Goal: Information Seeking & Learning: Learn about a topic

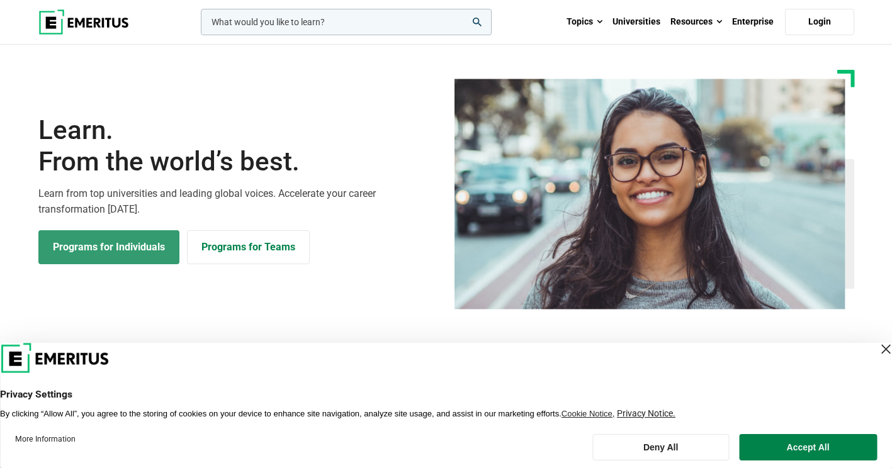
click at [165, 245] on link "Programs for Individuals" at bounding box center [108, 247] width 141 height 34
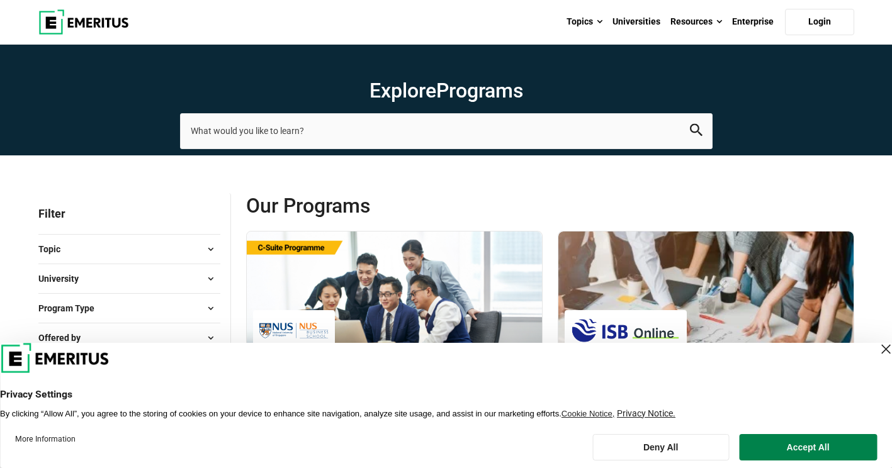
click at [876, 347] on div "Close Layer" at bounding box center [885, 349] width 18 height 18
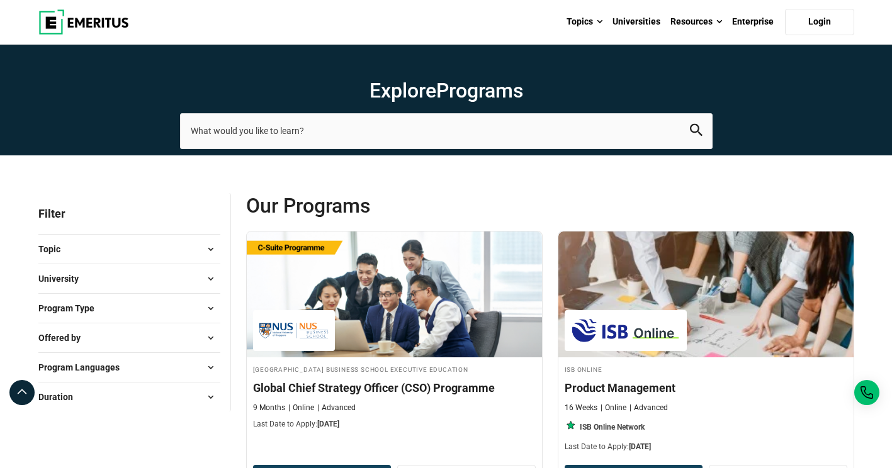
scroll to position [63, 0]
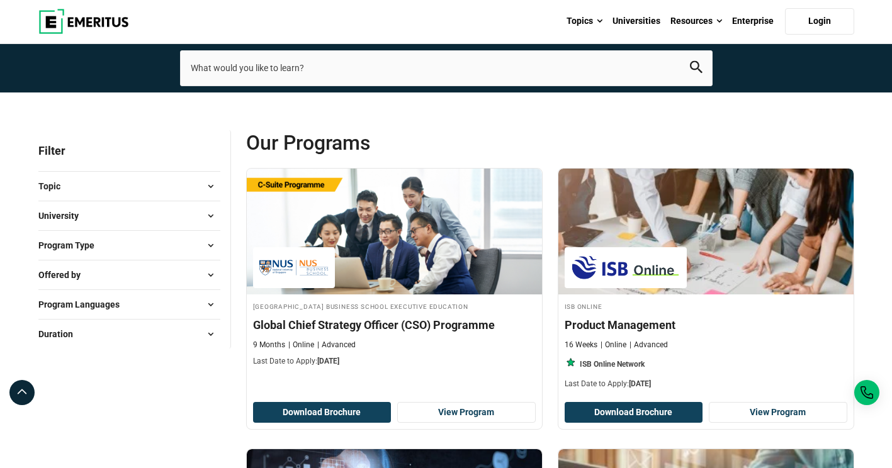
click at [214, 331] on span at bounding box center [210, 334] width 19 height 19
click at [210, 332] on span at bounding box center [210, 334] width 19 height 19
click at [211, 306] on span at bounding box center [210, 304] width 19 height 19
click at [84, 335] on link "English" at bounding box center [84, 337] width 53 height 14
checkbox input "true"
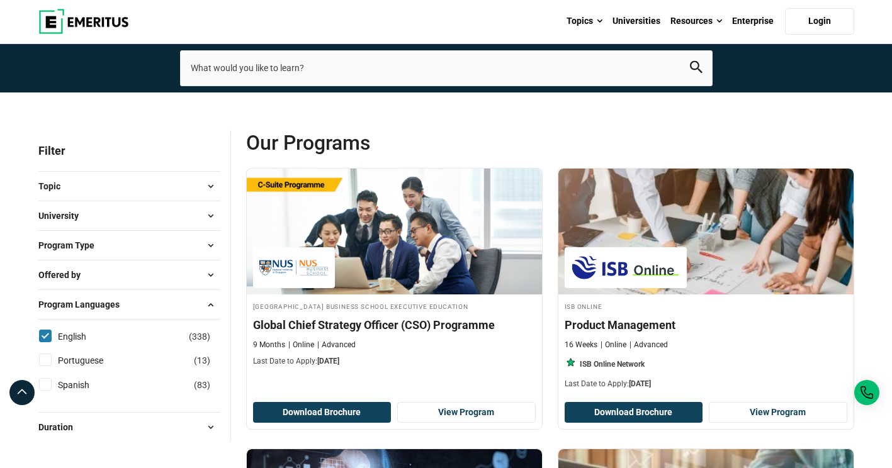
click at [208, 299] on span at bounding box center [210, 304] width 19 height 19
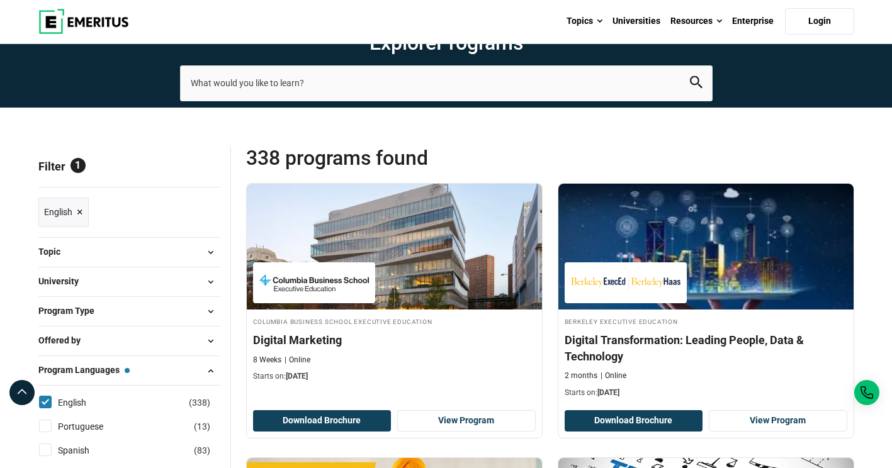
scroll to position [63, 0]
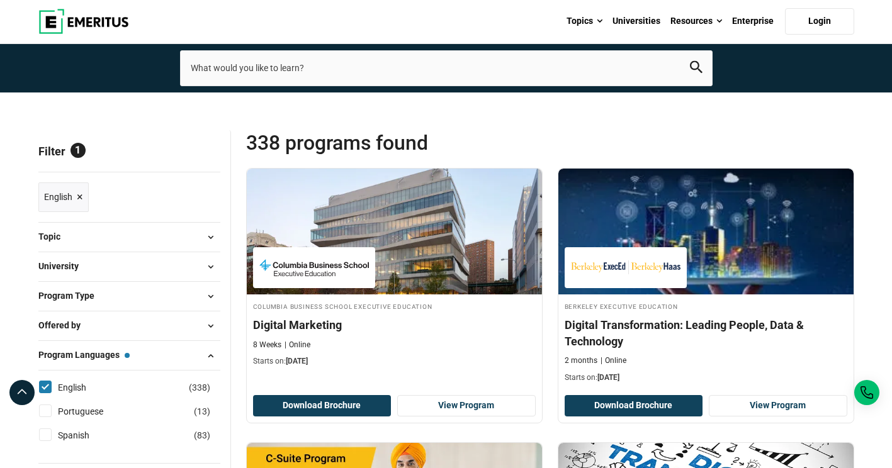
click at [208, 237] on span at bounding box center [210, 237] width 19 height 19
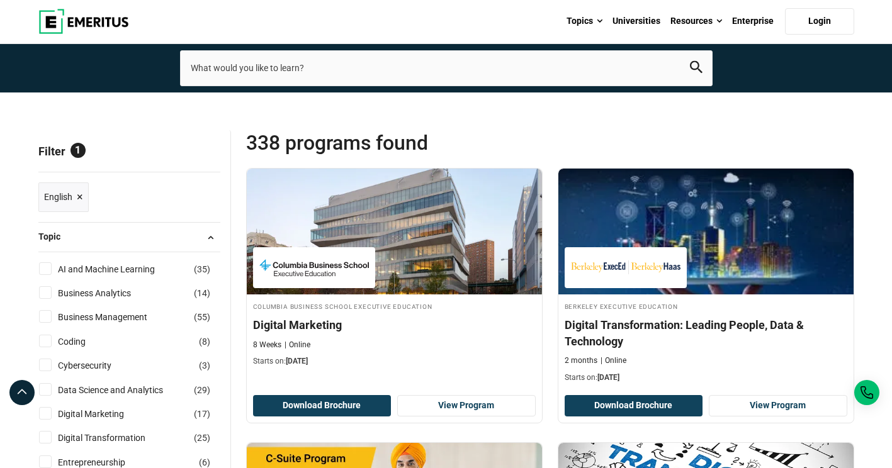
click at [47, 338] on input "Coding ( 8 )" at bounding box center [45, 341] width 13 height 13
checkbox input "true"
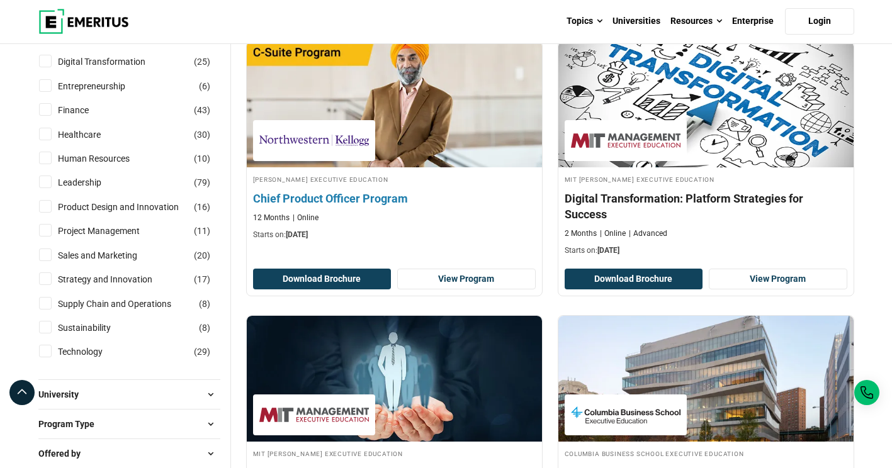
scroll to position [566, 0]
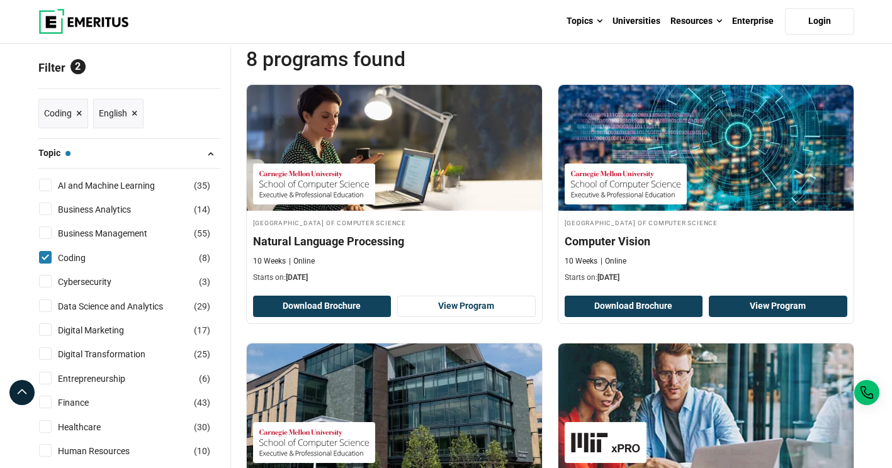
scroll to position [126, 0]
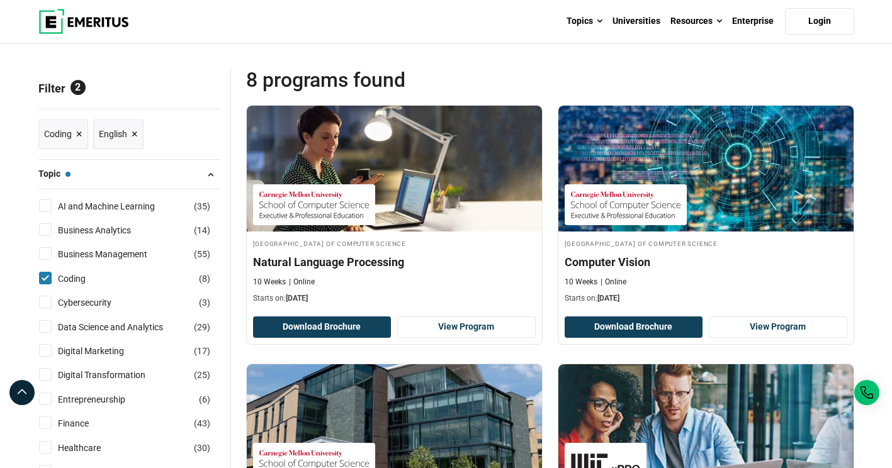
click at [43, 277] on input "Coding ( 8 )" at bounding box center [45, 278] width 13 height 13
checkbox input "false"
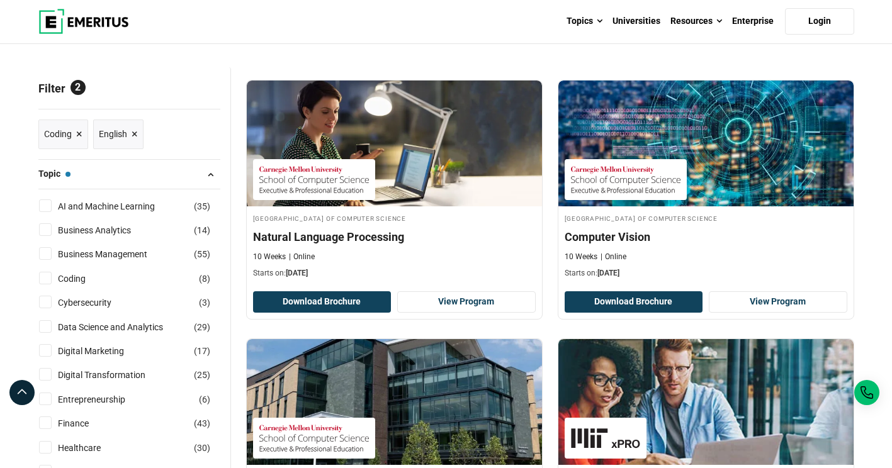
click at [48, 206] on input "AI and Machine Learning ( 35 )" at bounding box center [45, 205] width 13 height 13
checkbox input "true"
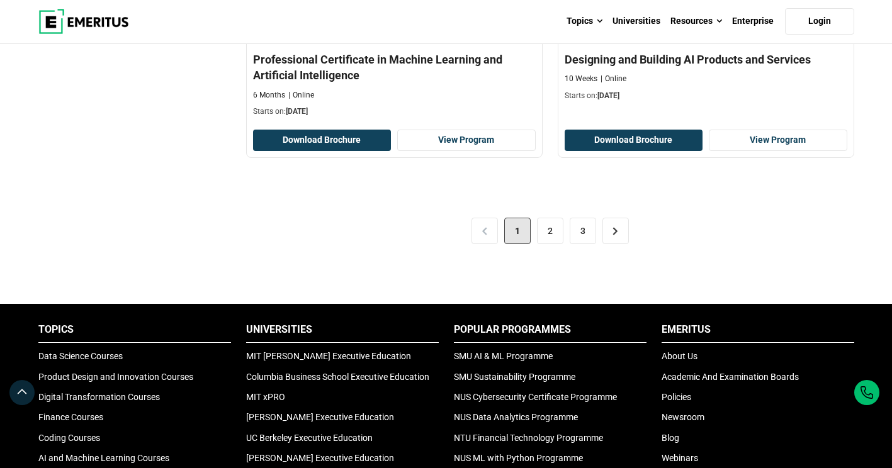
scroll to position [2705, 0]
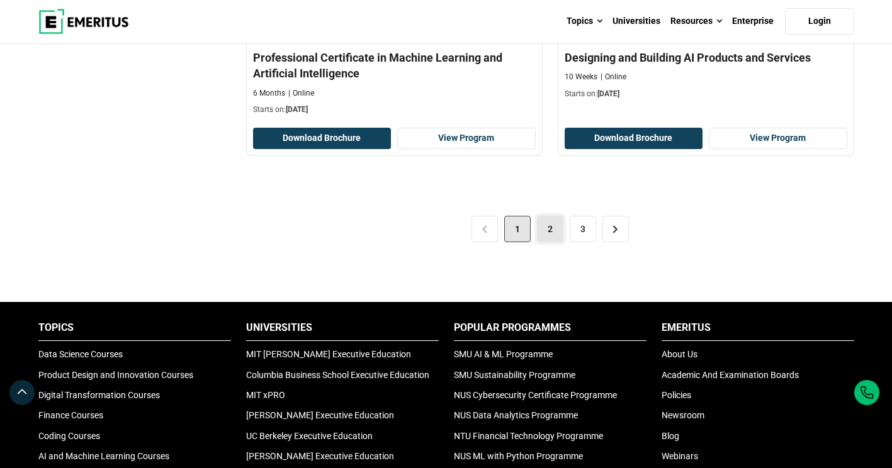
click at [543, 226] on link "2" at bounding box center [550, 229] width 26 height 26
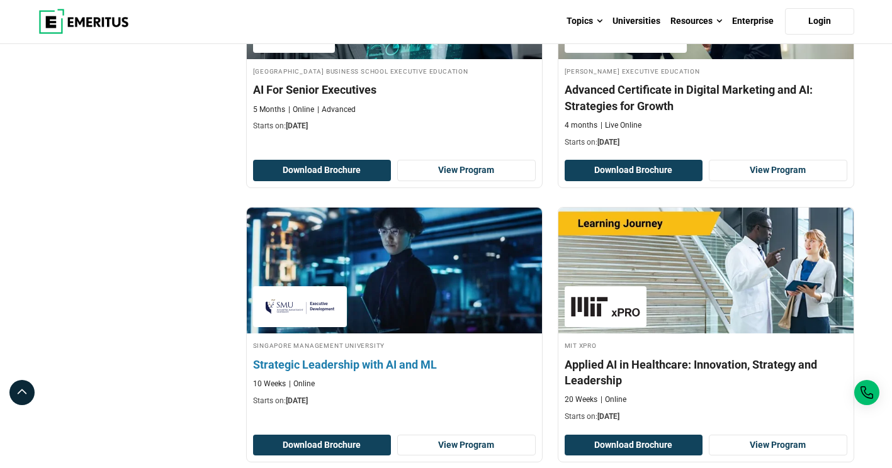
scroll to position [2580, 0]
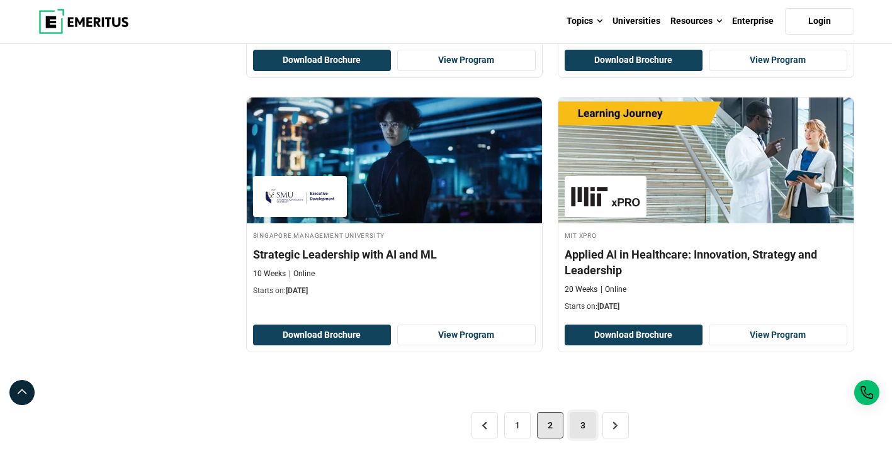
click at [580, 421] on link "3" at bounding box center [582, 425] width 26 height 26
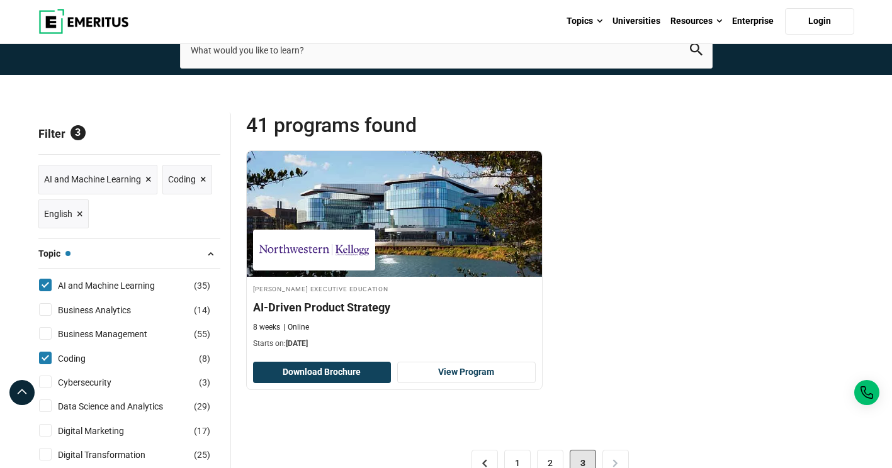
scroll to position [126, 0]
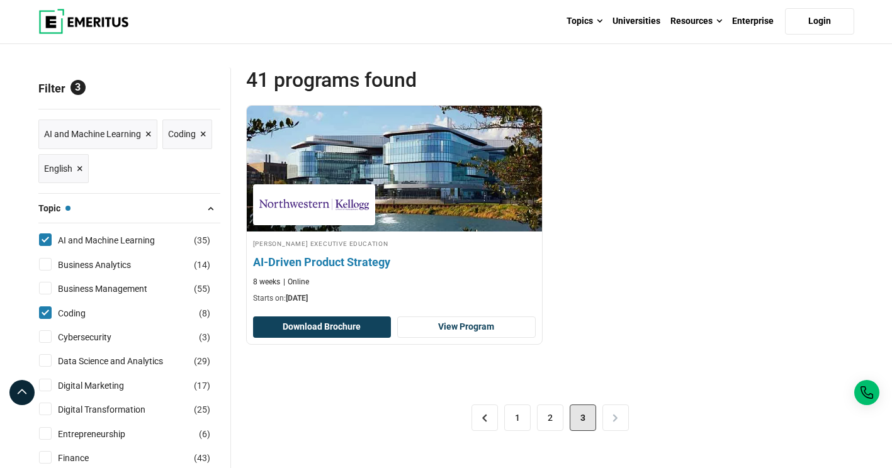
click at [384, 258] on h4 "AI-Driven Product Strategy" at bounding box center [394, 262] width 282 height 16
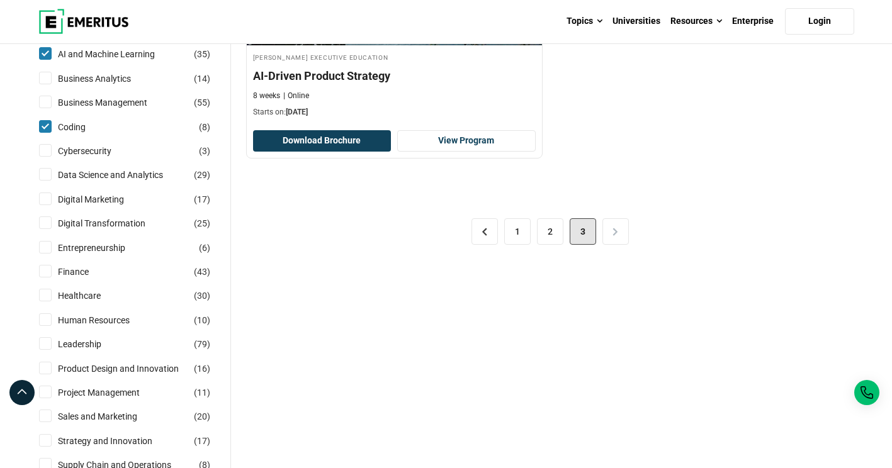
scroll to position [315, 0]
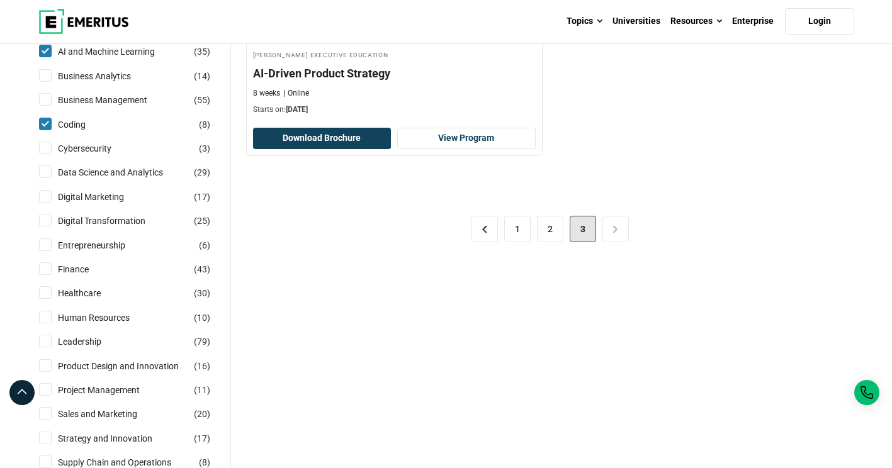
click at [40, 120] on input "Coding ( 8 )" at bounding box center [45, 124] width 13 height 13
checkbox input "false"
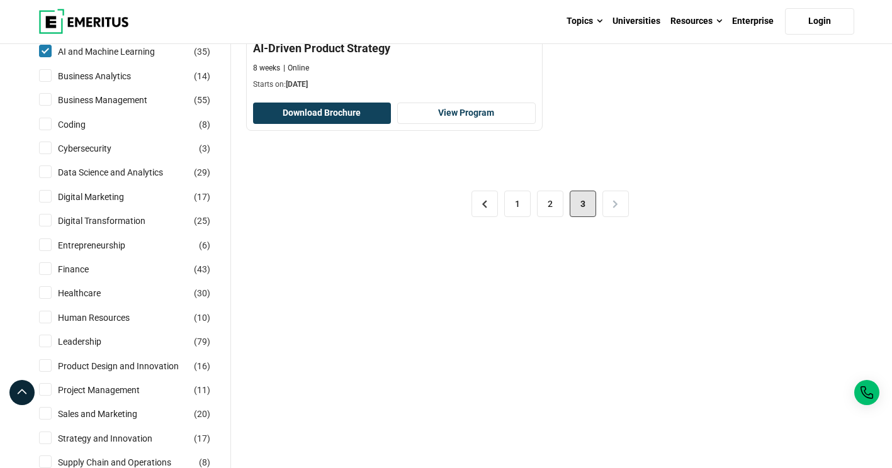
click at [50, 45] on input "AI and Machine Learning ( 35 )" at bounding box center [45, 51] width 13 height 13
checkbox input "false"
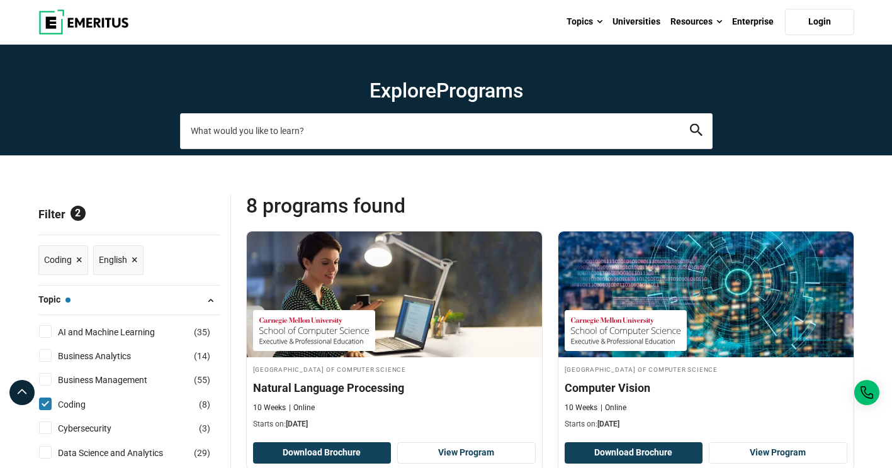
click at [305, 128] on input "search-page" at bounding box center [446, 130] width 532 height 35
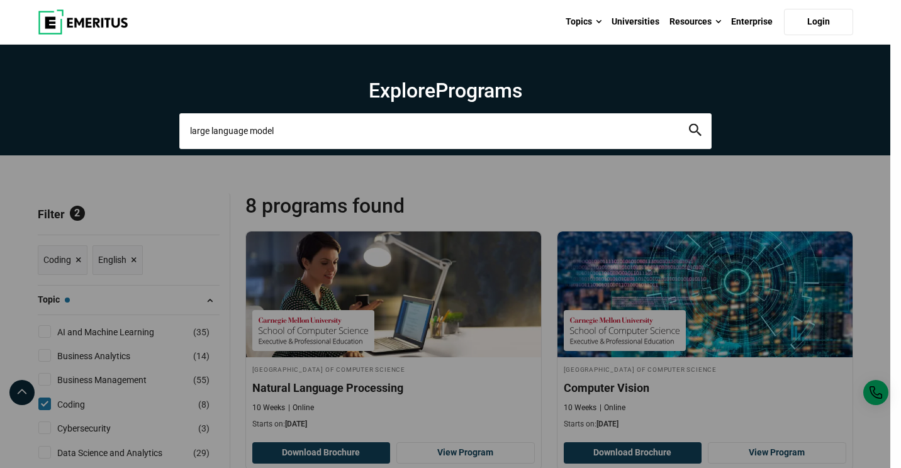
type input "large language model"
click at [689, 124] on button "search" at bounding box center [695, 131] width 13 height 14
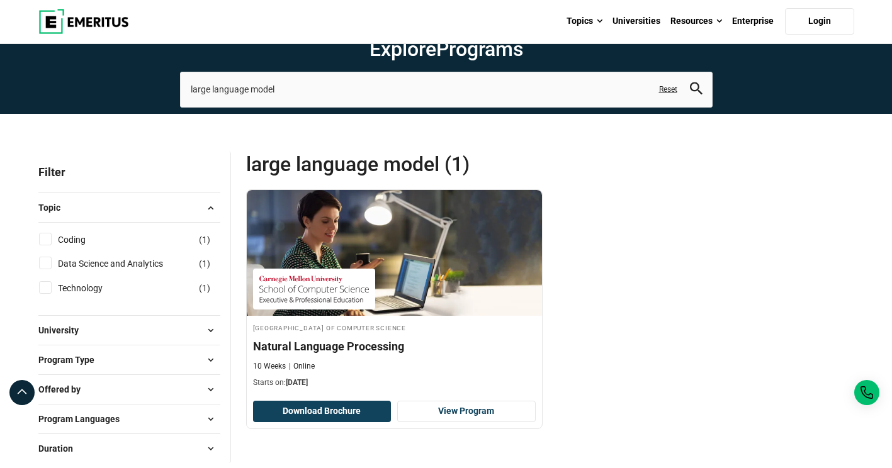
scroll to position [63, 0]
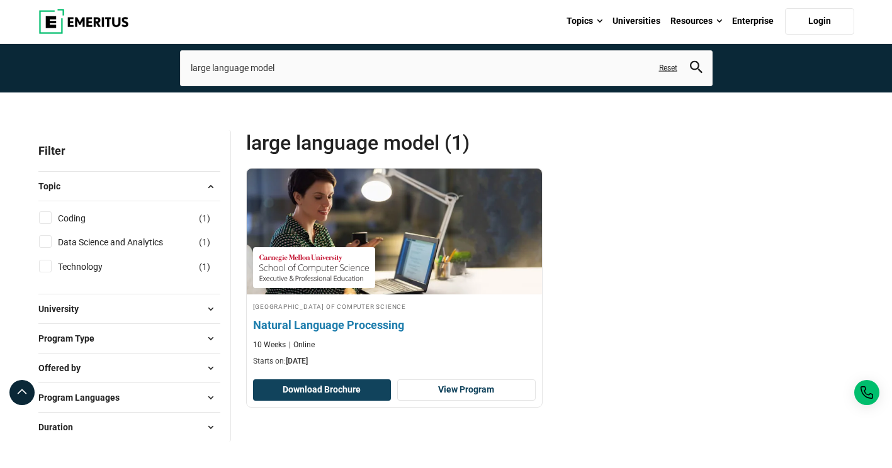
click at [373, 315] on div "[GEOGRAPHIC_DATA] of Computer Science Natural Language Processing 10 Weeks Onli…" at bounding box center [394, 334] width 295 height 67
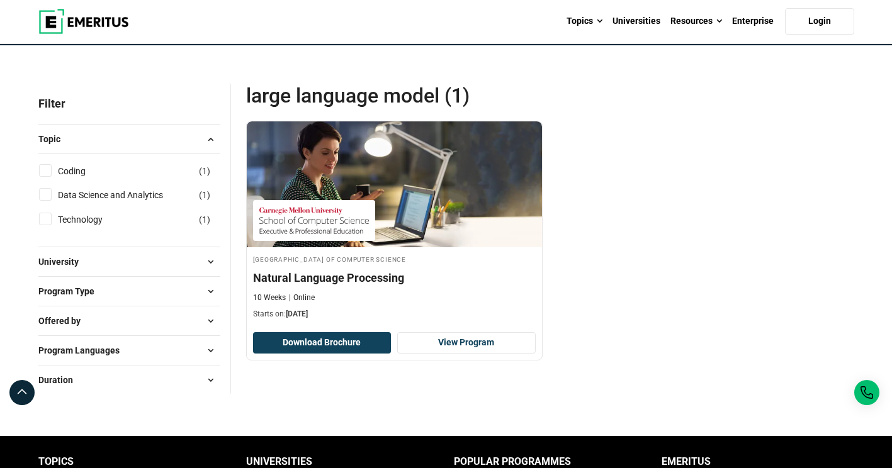
scroll to position [126, 0]
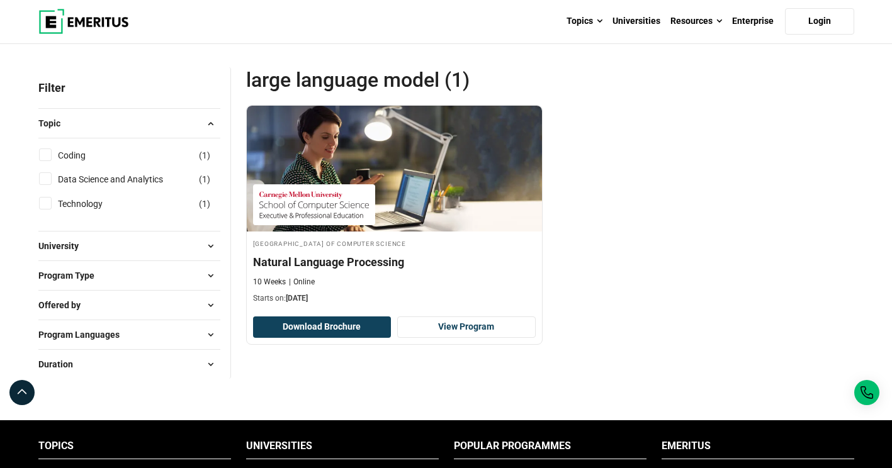
click at [176, 333] on button "Program Languages" at bounding box center [129, 334] width 182 height 19
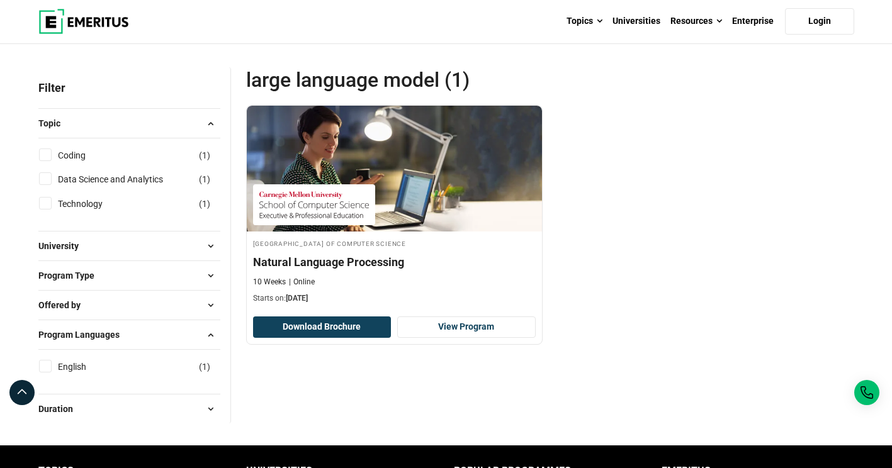
click at [176, 332] on button "Program Languages" at bounding box center [129, 334] width 182 height 19
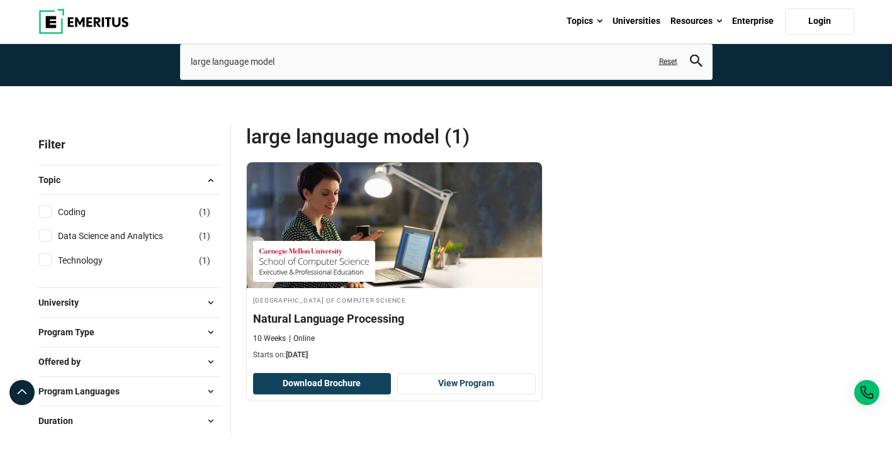
scroll to position [0, 0]
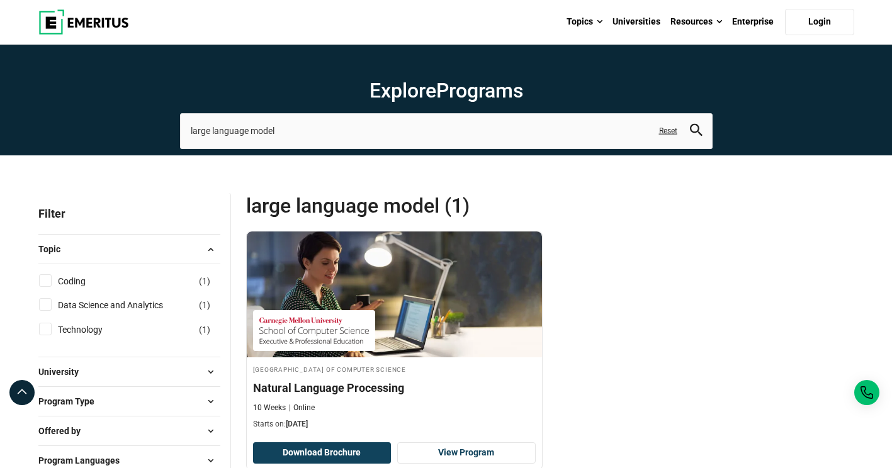
click at [669, 132] on link "Reset" at bounding box center [668, 131] width 18 height 11
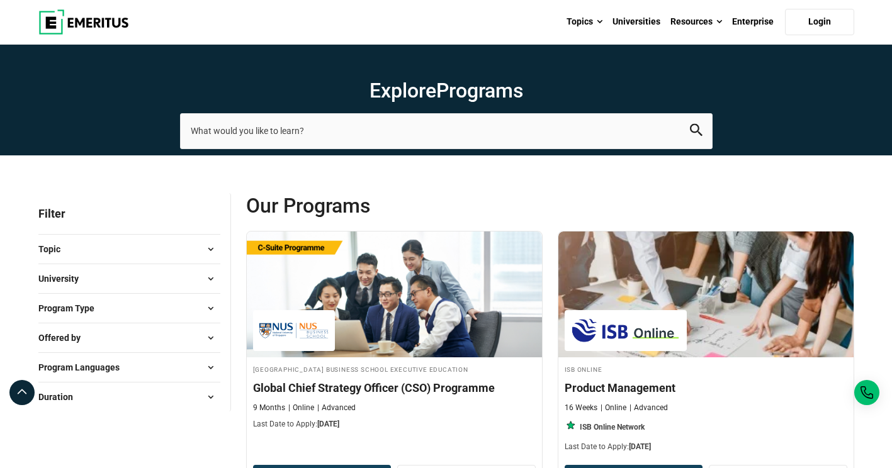
click at [660, 129] on input "search-page" at bounding box center [446, 130] width 532 height 35
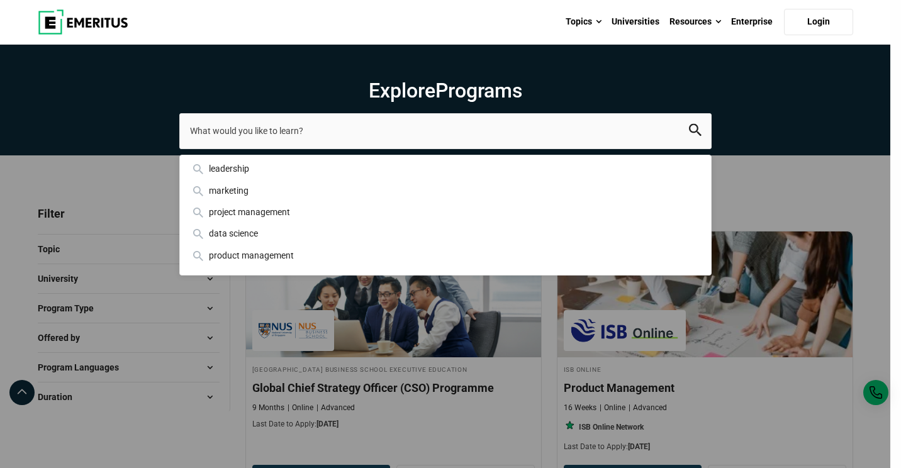
click at [632, 126] on input "search-page" at bounding box center [445, 130] width 532 height 35
click at [630, 126] on input "search-page" at bounding box center [445, 130] width 532 height 35
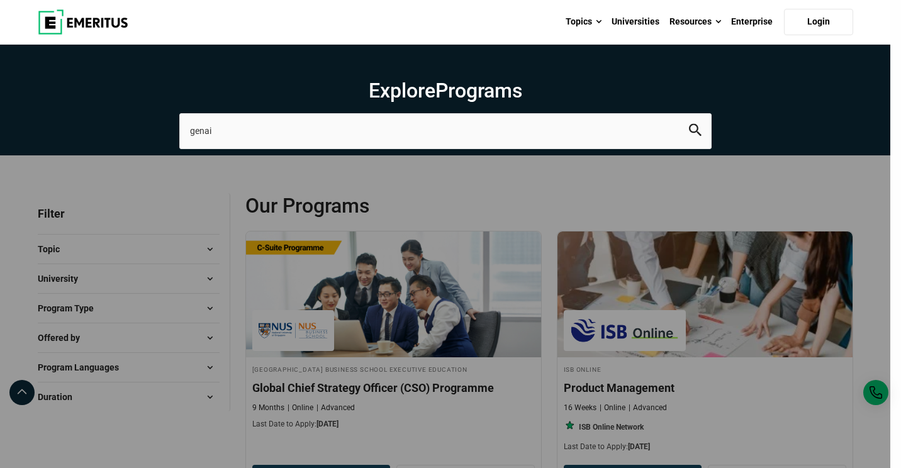
type input "genai"
click at [689, 124] on button "search" at bounding box center [695, 131] width 13 height 14
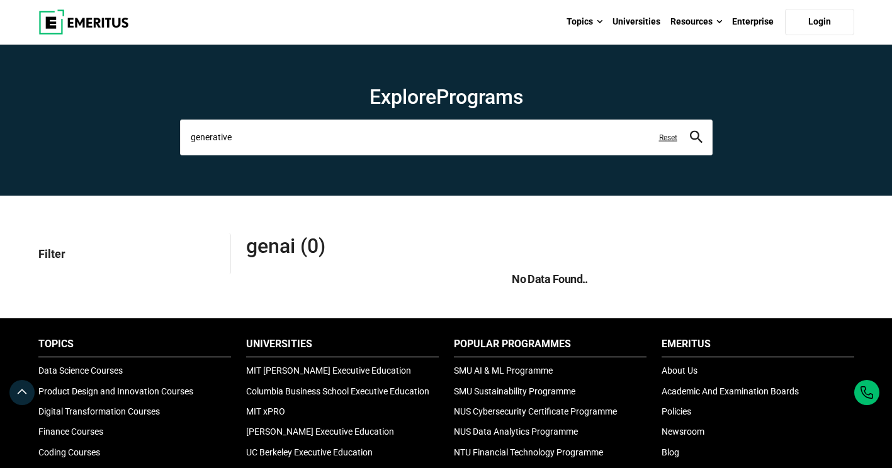
type input "generative"
click at [690, 130] on button "search" at bounding box center [696, 137] width 13 height 14
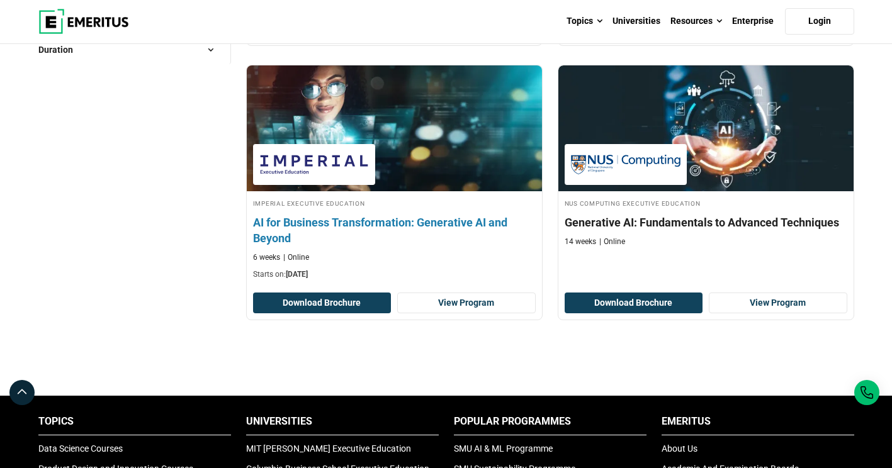
scroll to position [503, 0]
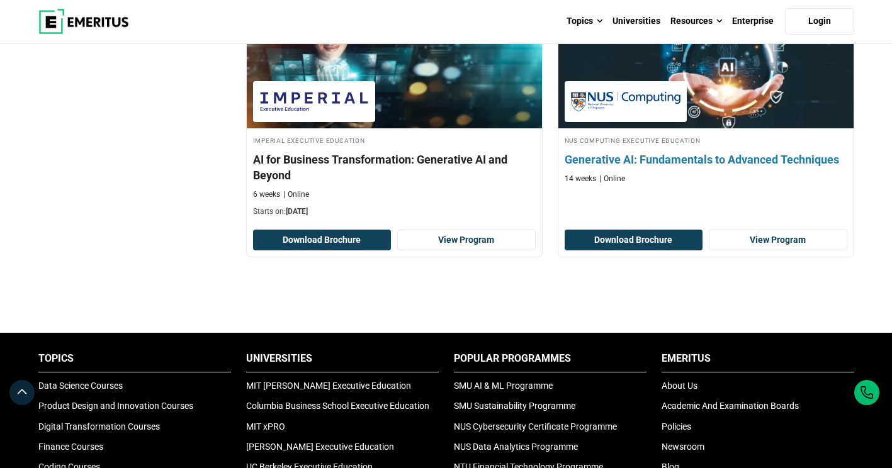
click at [708, 166] on h4 "Generative AI: Fundamentals to Advanced Techniques" at bounding box center [705, 160] width 282 height 16
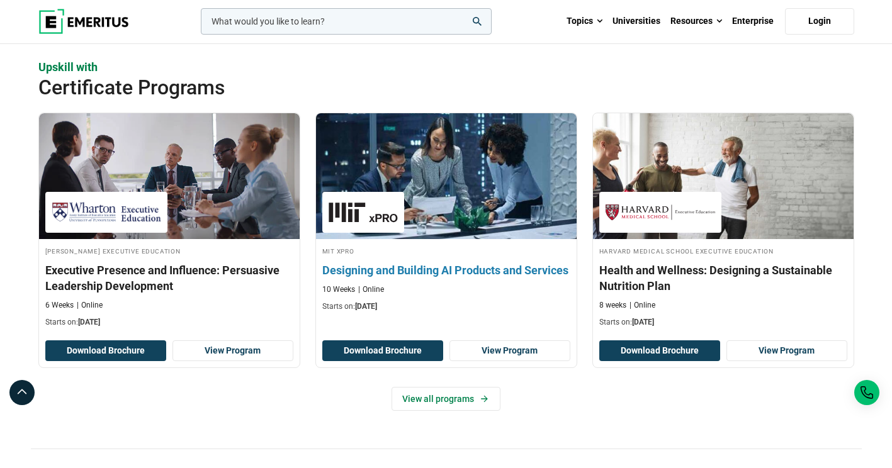
scroll to position [1321, 0]
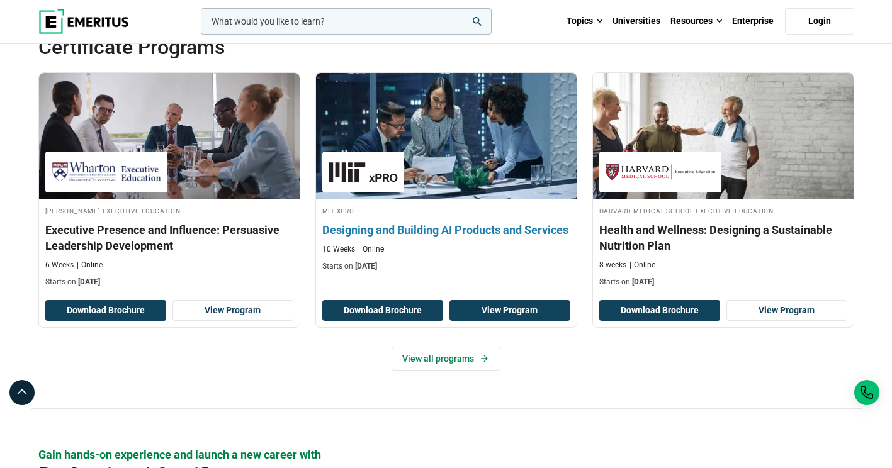
click at [510, 310] on link "View Program" at bounding box center [509, 310] width 121 height 21
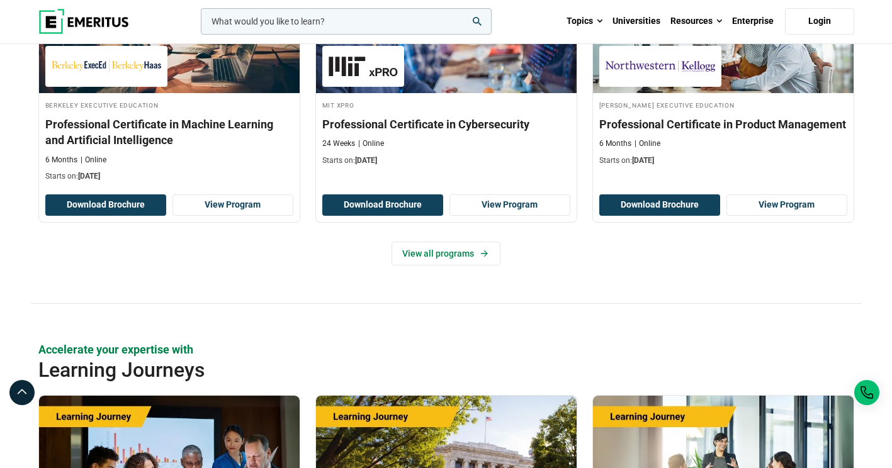
scroll to position [1887, 0]
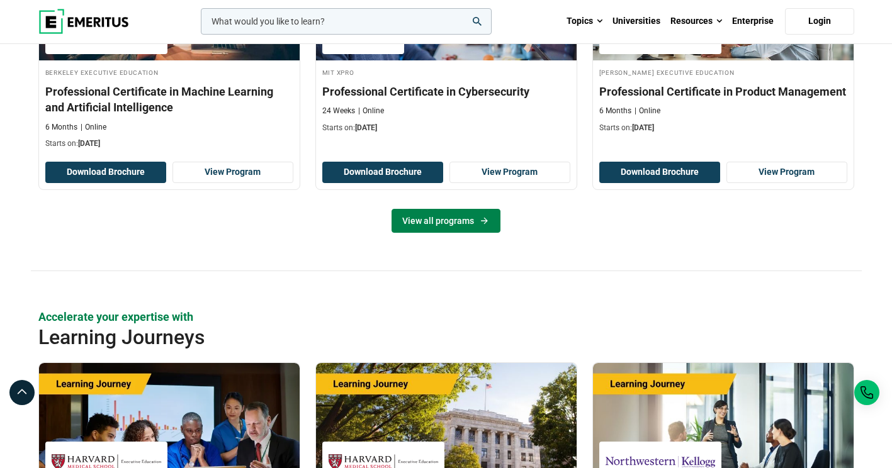
click at [484, 218] on icon at bounding box center [484, 220] width 7 height 7
click at [423, 213] on link "View all programs" at bounding box center [445, 221] width 109 height 24
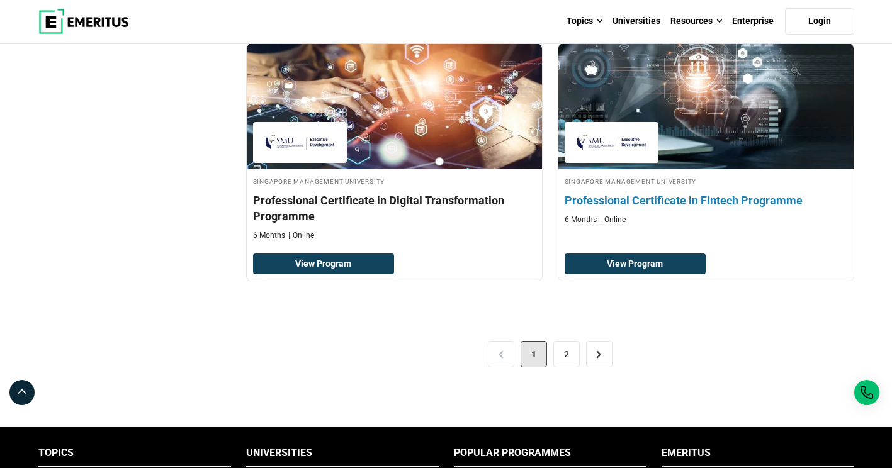
scroll to position [2580, 0]
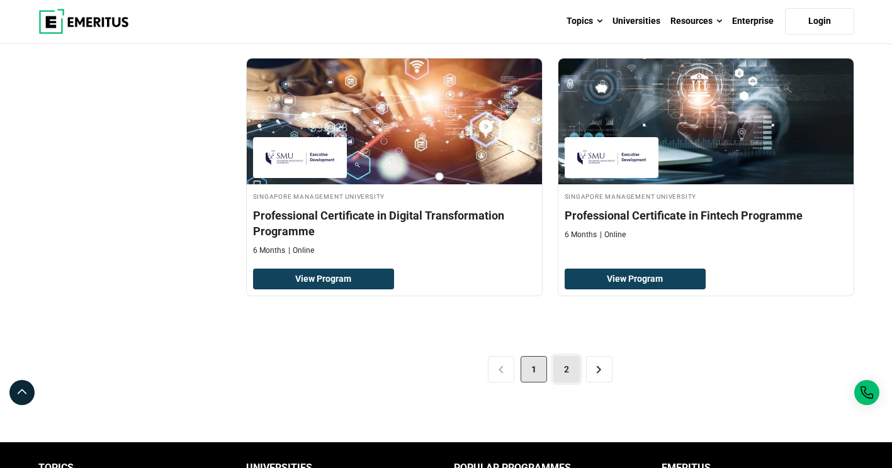
click at [564, 369] on link "2" at bounding box center [566, 369] width 26 height 26
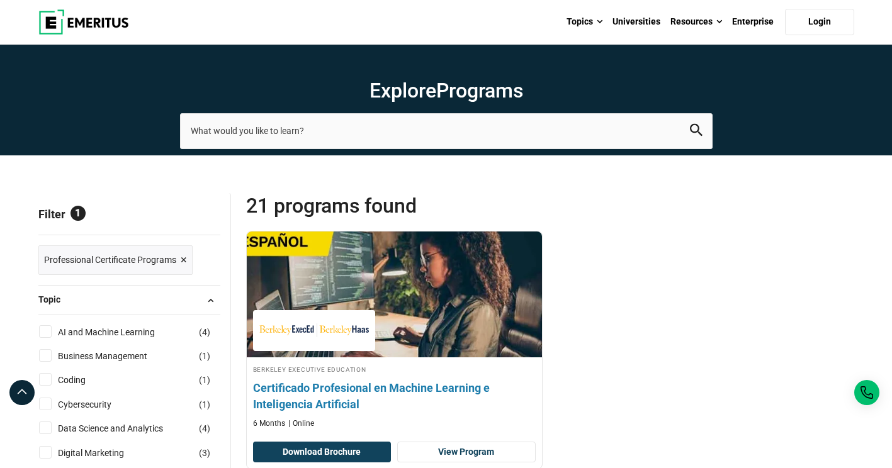
scroll to position [189, 0]
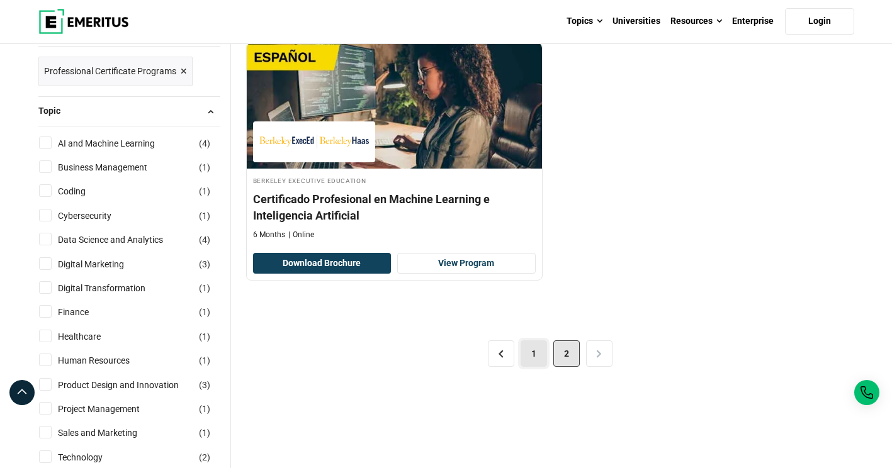
click at [539, 357] on link "1" at bounding box center [533, 353] width 26 height 26
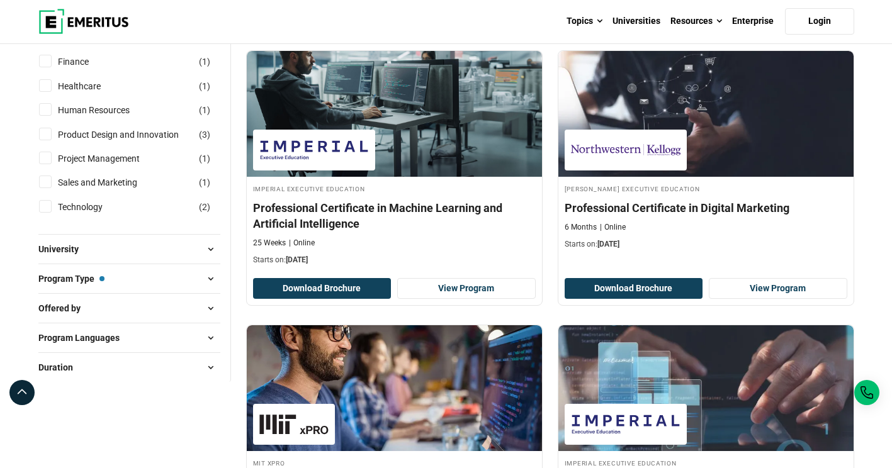
scroll to position [440, 0]
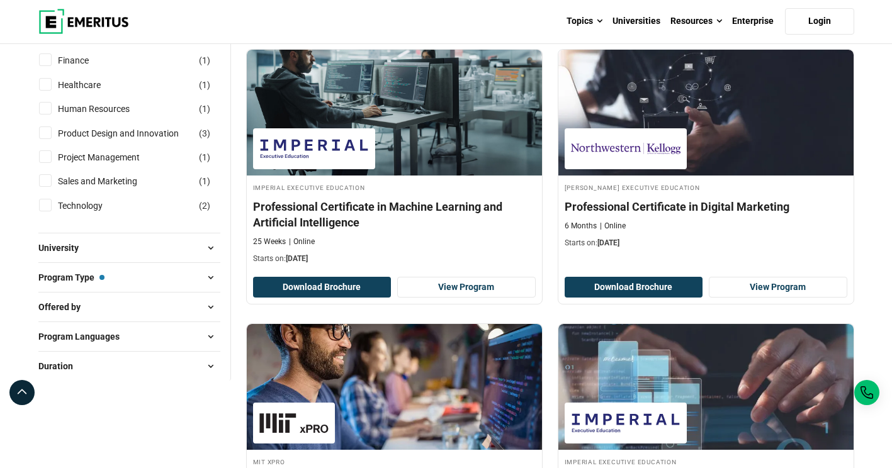
click at [218, 274] on span at bounding box center [210, 277] width 19 height 19
click at [213, 277] on span at bounding box center [210, 277] width 19 height 19
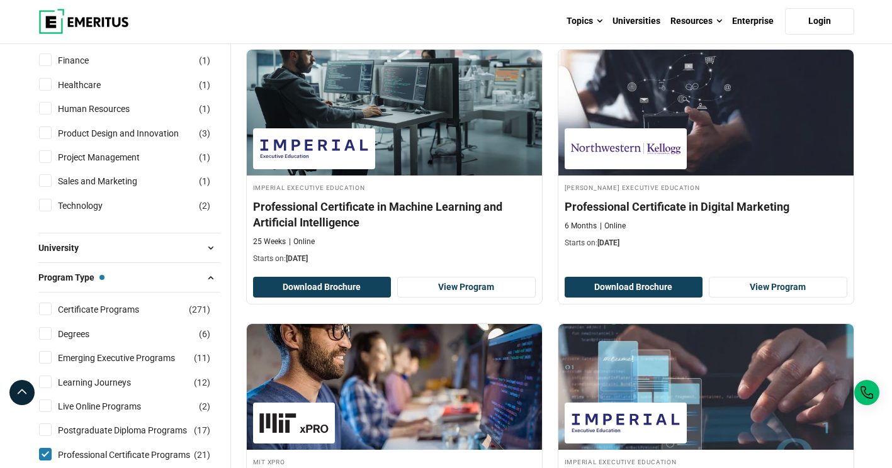
click at [46, 450] on input "Professional Certificate Programs ( 21 )" at bounding box center [45, 454] width 13 height 13
checkbox input "false"
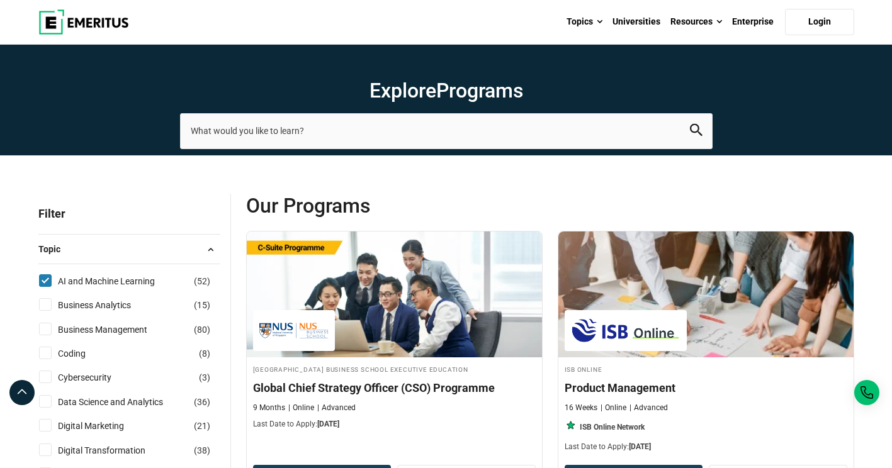
drag, startPoint x: 0, startPoint y: 0, endPoint x: 208, endPoint y: 279, distance: 348.4
click at [208, 279] on span "( 52 )" at bounding box center [202, 281] width 16 height 14
click at [52, 279] on input "AI and Machine Learning ( 52 )" at bounding box center [45, 280] width 13 height 13
checkbox input "false"
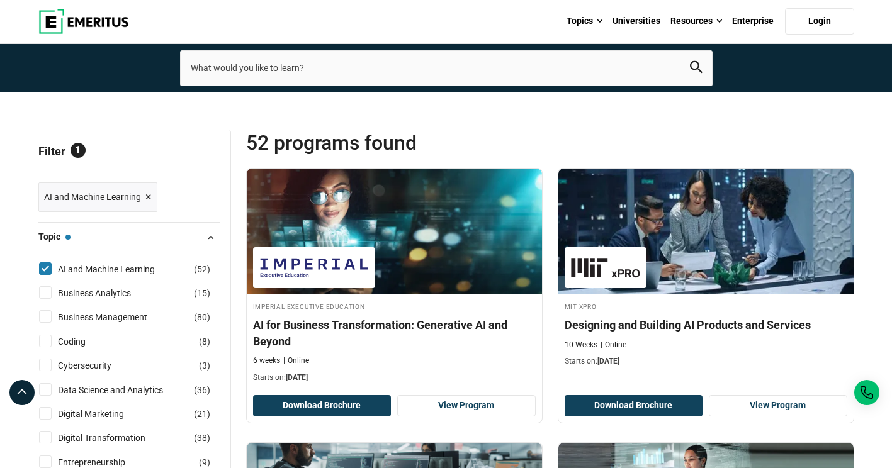
click at [200, 152] on span "Reset all" at bounding box center [200, 153] width 39 height 16
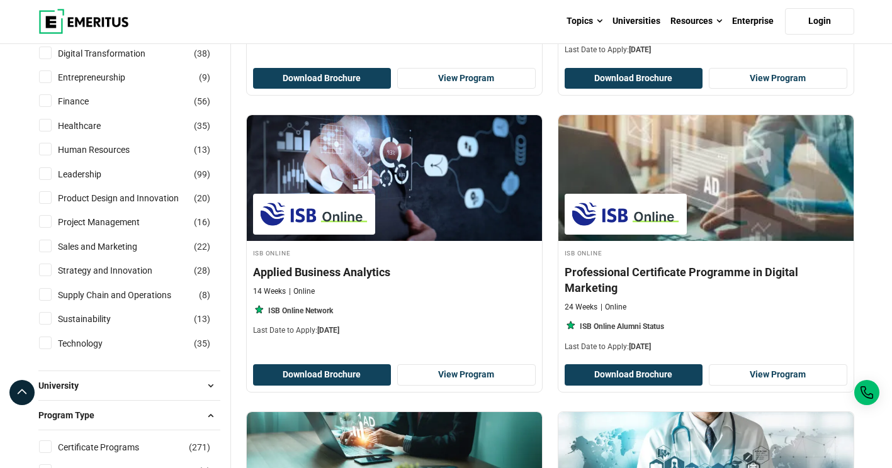
scroll to position [315, 0]
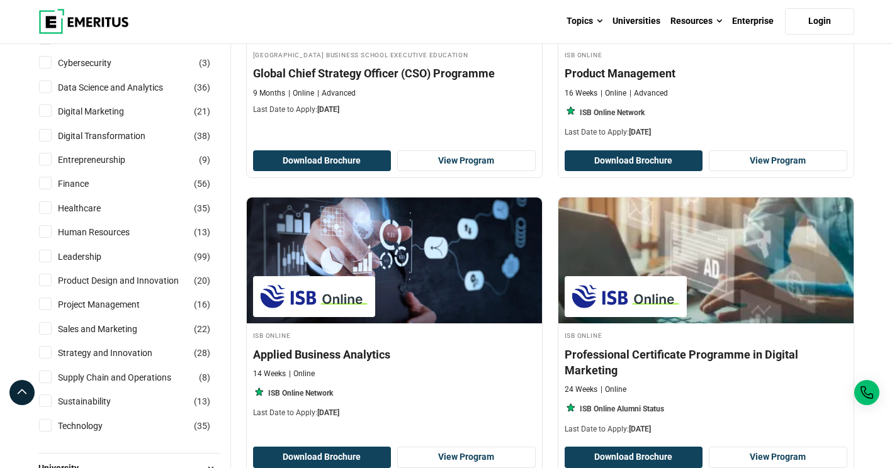
click at [53, 253] on label "Leadership ( 99 )" at bounding box center [90, 257] width 75 height 14
click at [52, 253] on input "Leadership ( 99 )" at bounding box center [45, 256] width 13 height 13
checkbox input "true"
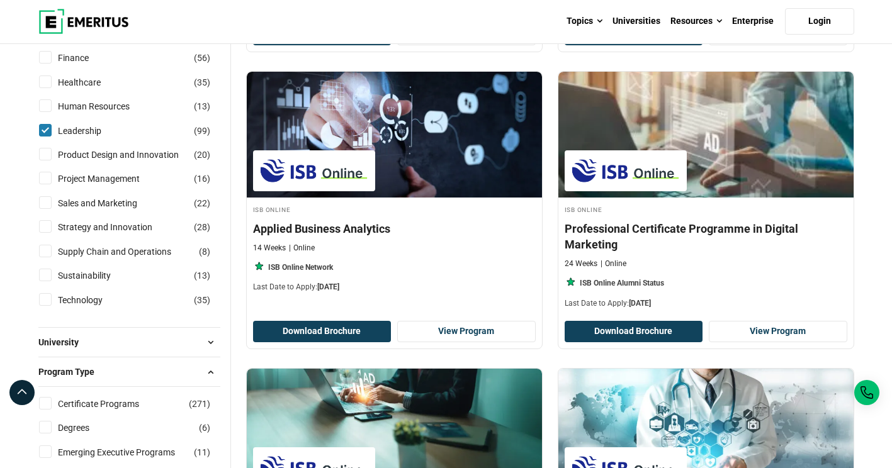
scroll to position [479, 0]
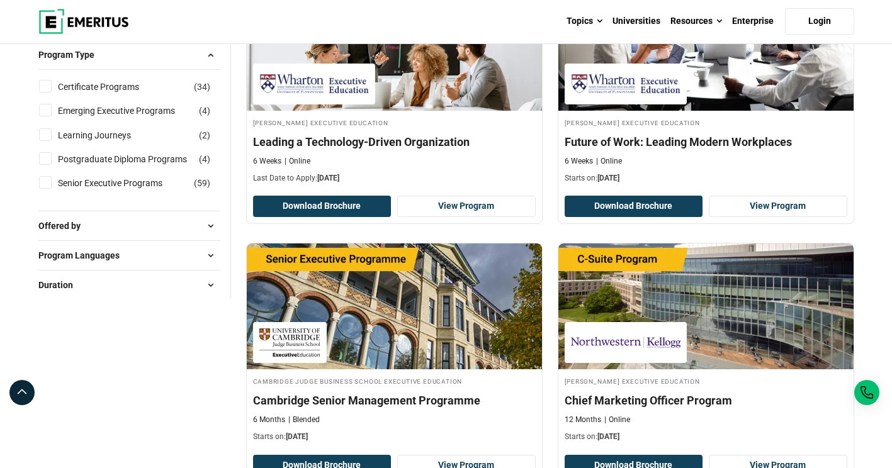
scroll to position [818, 0]
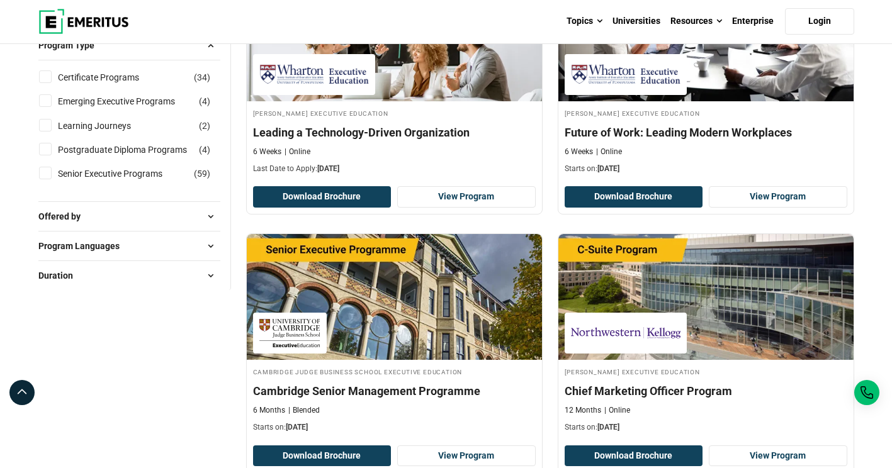
click at [160, 245] on button "Program Languages" at bounding box center [129, 246] width 182 height 19
click at [120, 272] on div "English ( 79 )" at bounding box center [129, 278] width 182 height 14
click at [48, 278] on input "English ( 79 )" at bounding box center [45, 277] width 13 height 13
checkbox input "true"
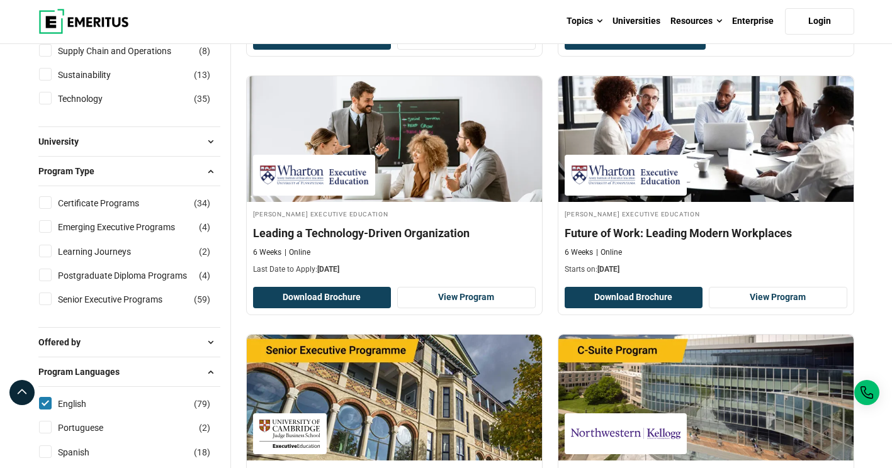
scroll to position [692, 0]
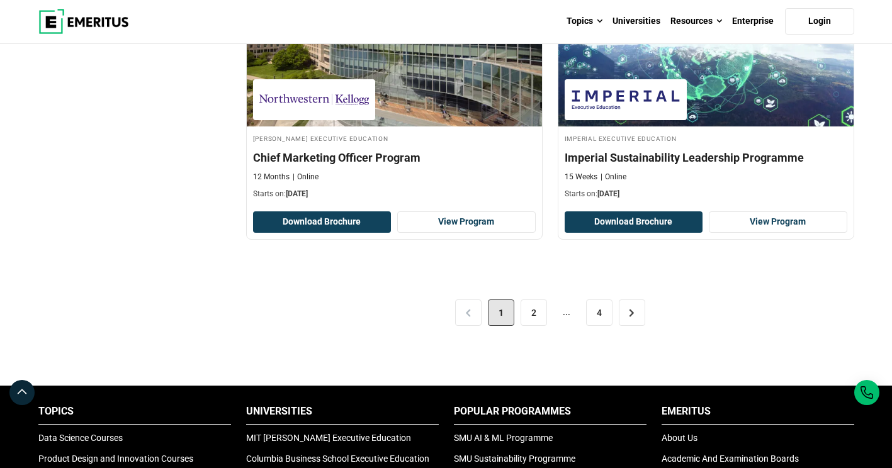
scroll to position [2580, 0]
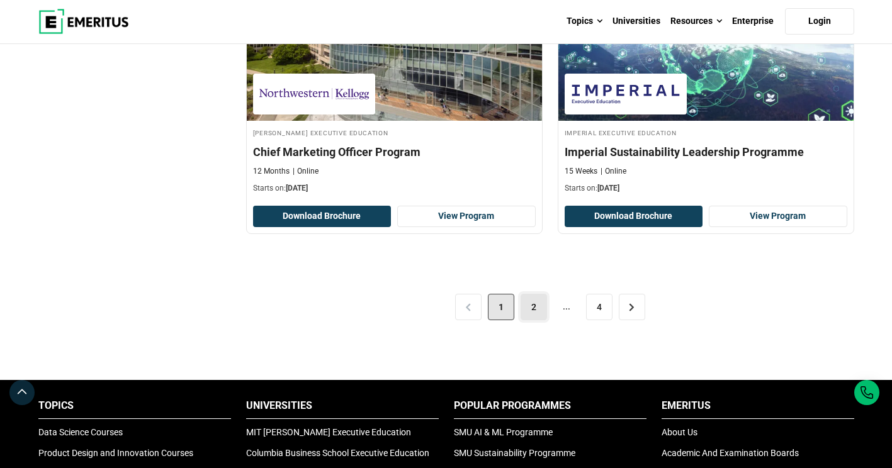
click at [528, 301] on link "2" at bounding box center [533, 307] width 26 height 26
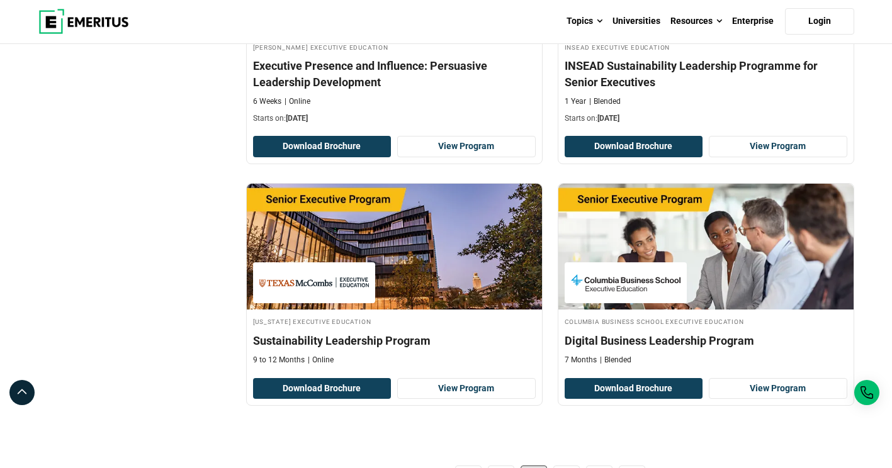
scroll to position [2517, 0]
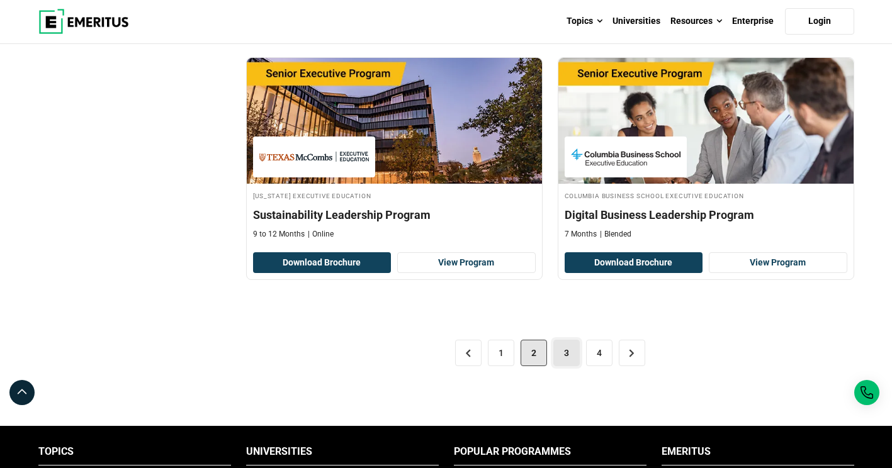
click at [571, 356] on link "3" at bounding box center [566, 353] width 26 height 26
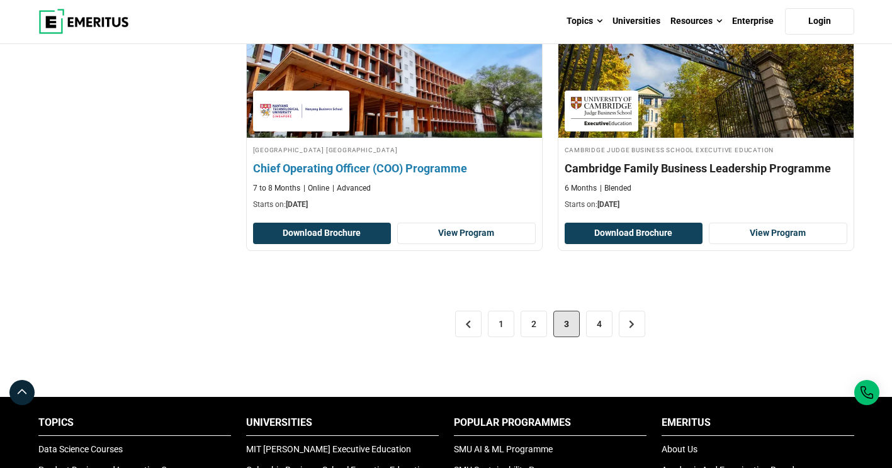
scroll to position [2642, 0]
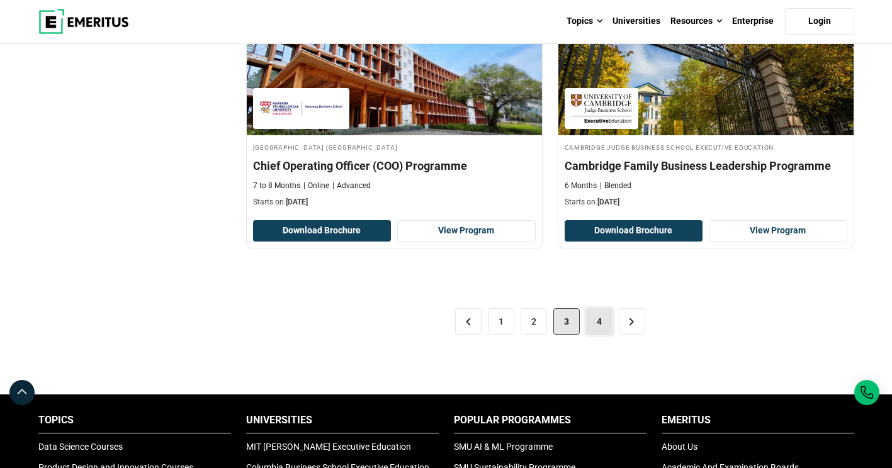
click at [600, 308] on link "4" at bounding box center [599, 321] width 26 height 26
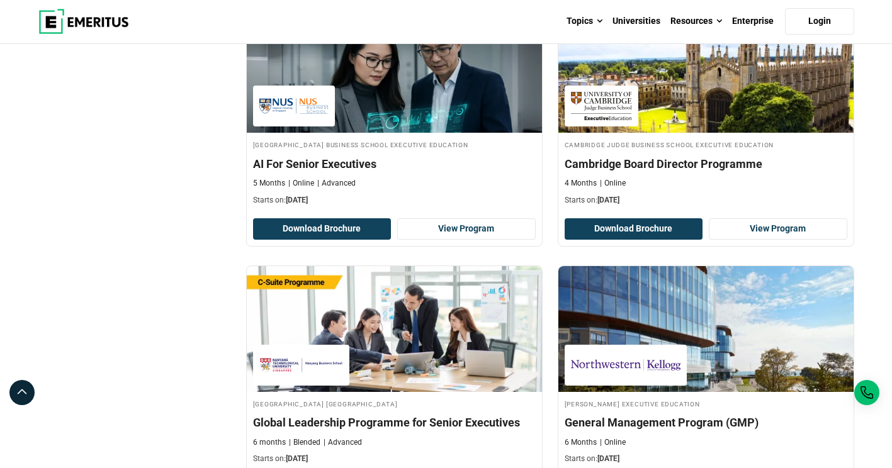
scroll to position [2076, 0]
